Goal: Find contact information: Find contact information

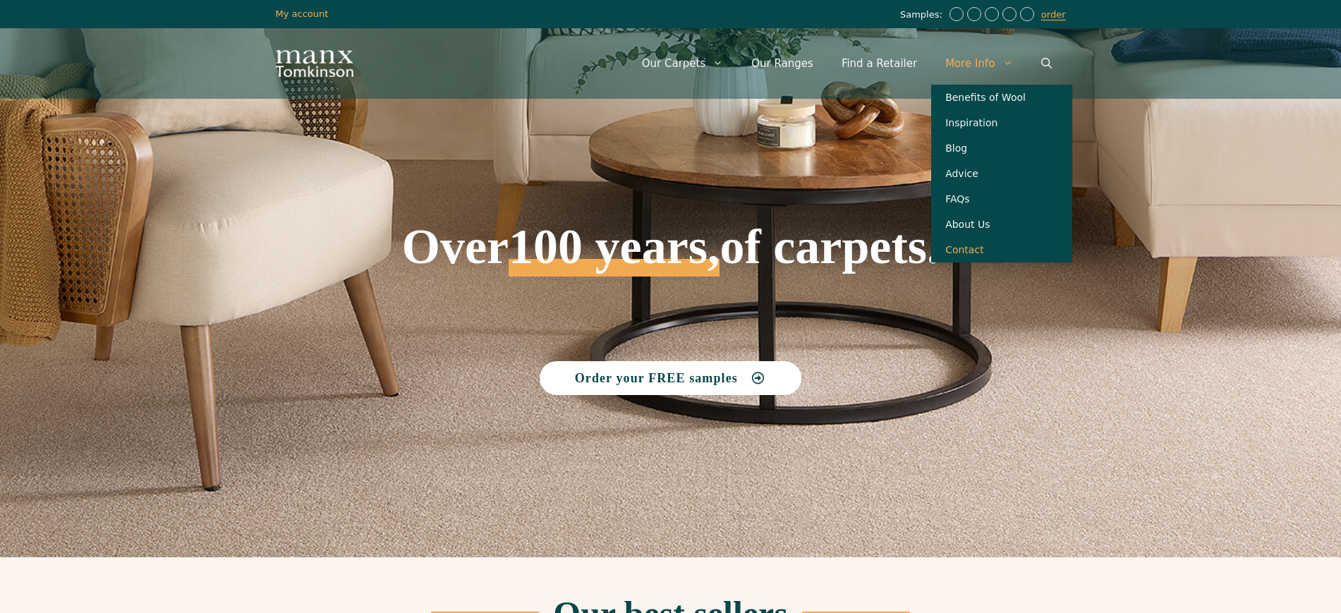
click at [979, 262] on link "Contact" at bounding box center [1001, 249] width 141 height 25
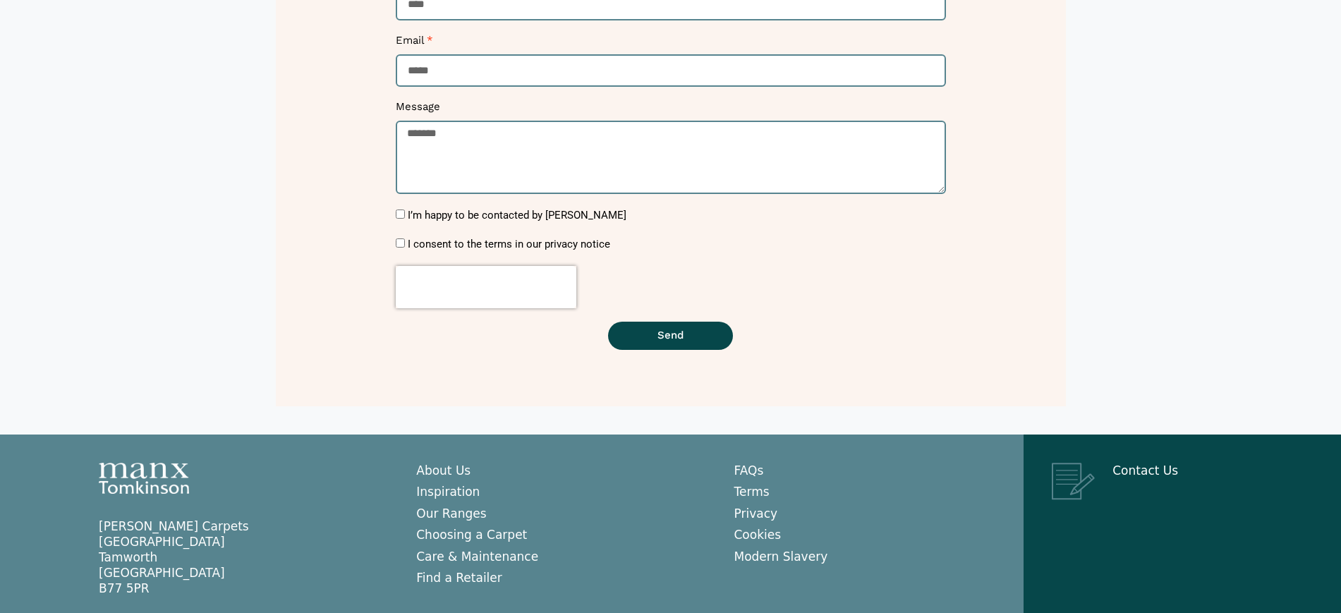
scroll to position [405, 0]
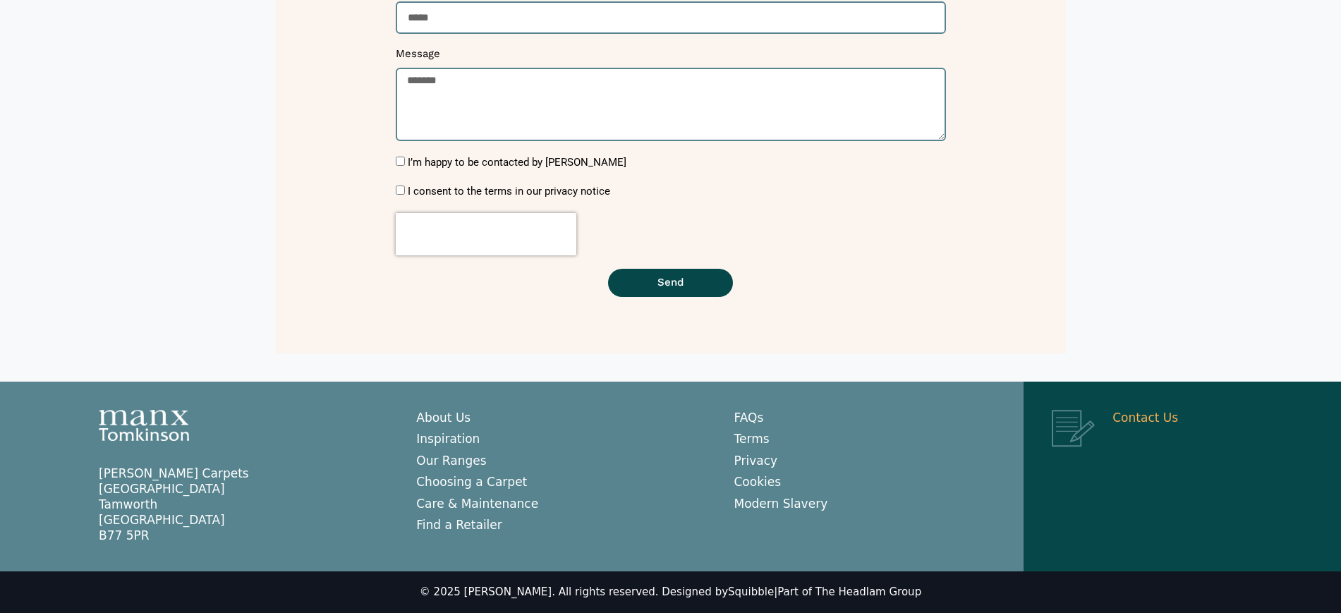
click at [1128, 413] on link "Contact Us" at bounding box center [1145, 417] width 66 height 14
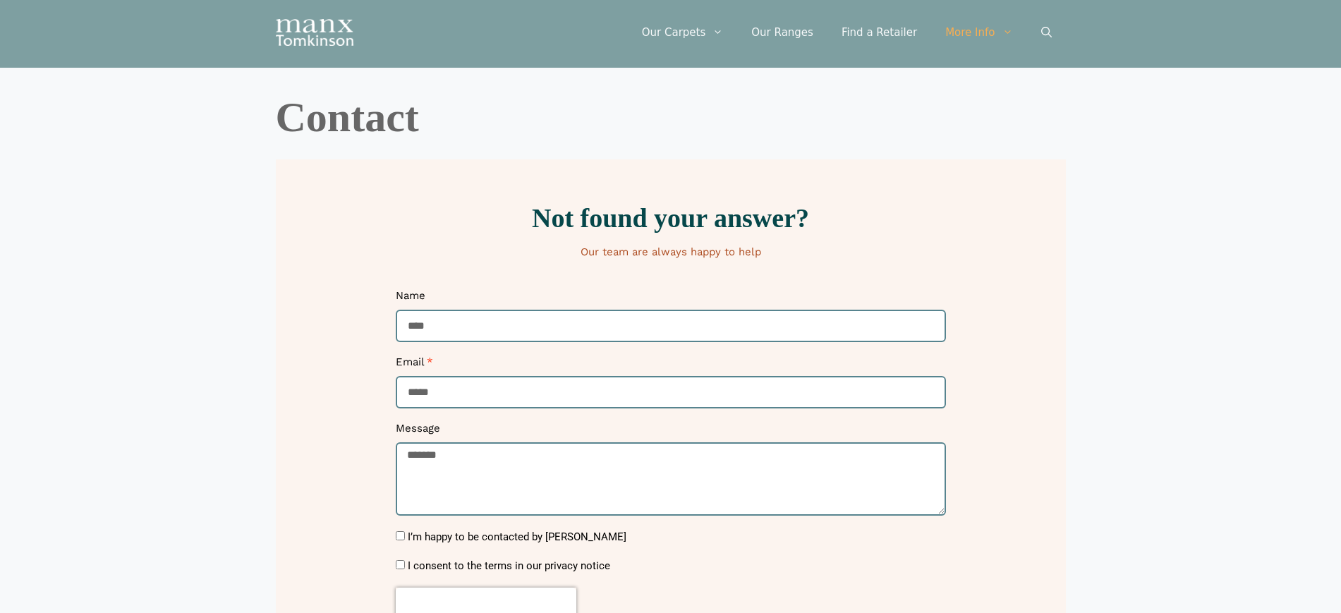
scroll to position [405, 0]
